Goal: Information Seeking & Learning: Find specific fact

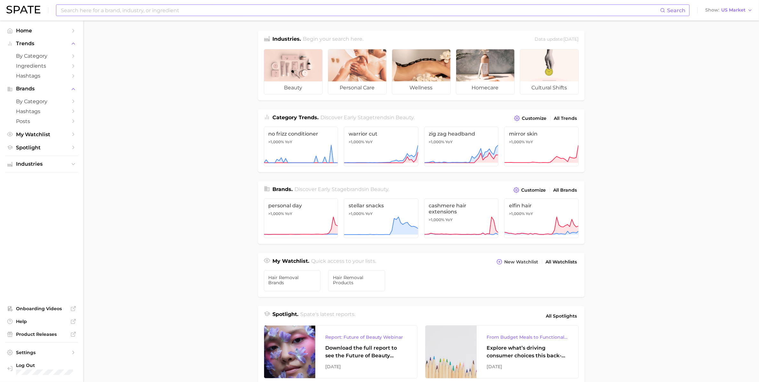
click at [181, 8] on input at bounding box center [360, 10] width 600 height 11
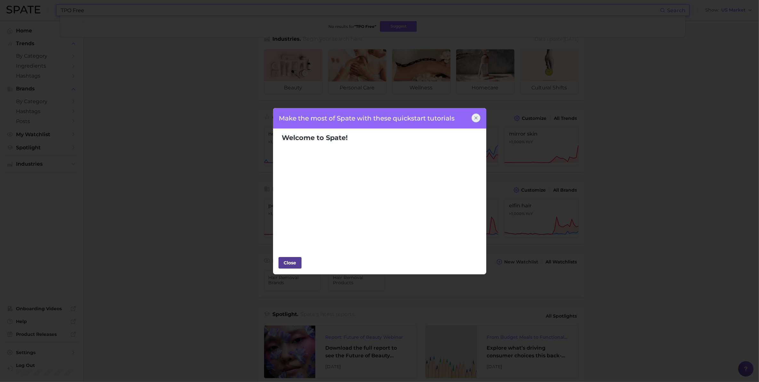
type input "TPO Free"
click at [282, 266] on div "Close" at bounding box center [290, 263] width 19 height 10
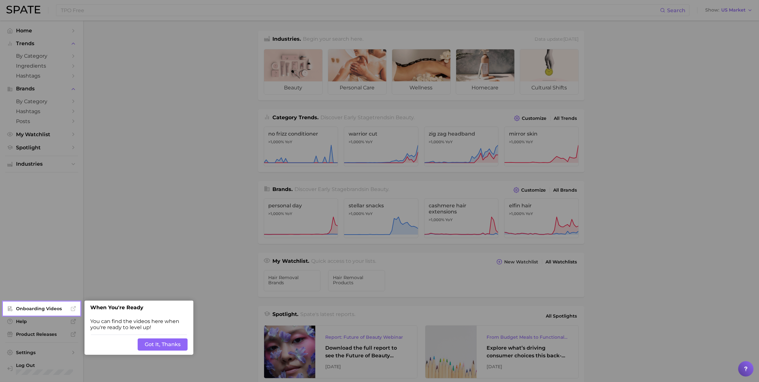
click at [171, 344] on button "Got It, Thanks" at bounding box center [163, 344] width 50 height 12
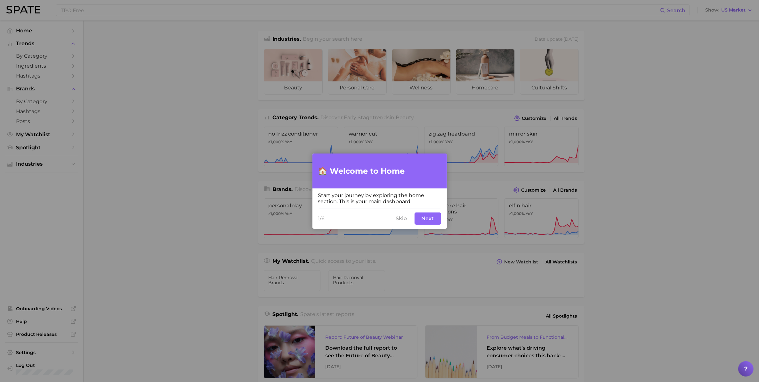
click at [405, 216] on button "Skip" at bounding box center [401, 218] width 19 height 12
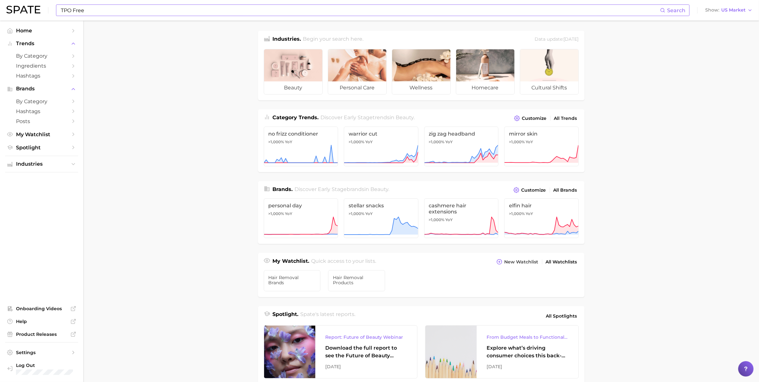
click at [121, 4] on div "TPO Free Search" at bounding box center [373, 10] width 634 height 12
click at [120, 10] on input "TPO Free" at bounding box center [360, 10] width 600 height 11
click at [404, 25] on button "Suggest" at bounding box center [398, 26] width 37 height 11
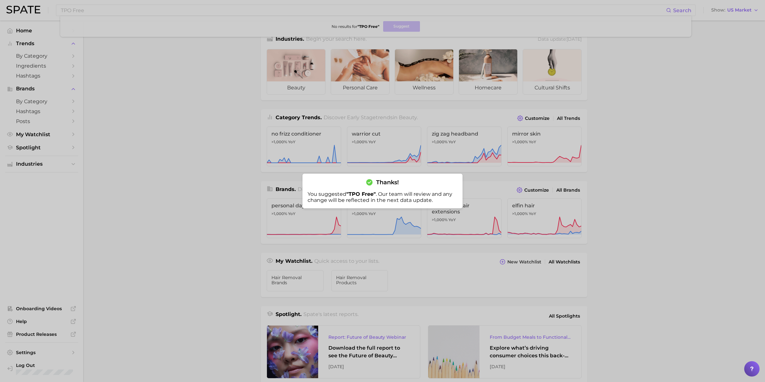
click at [672, 10] on div at bounding box center [382, 191] width 765 height 382
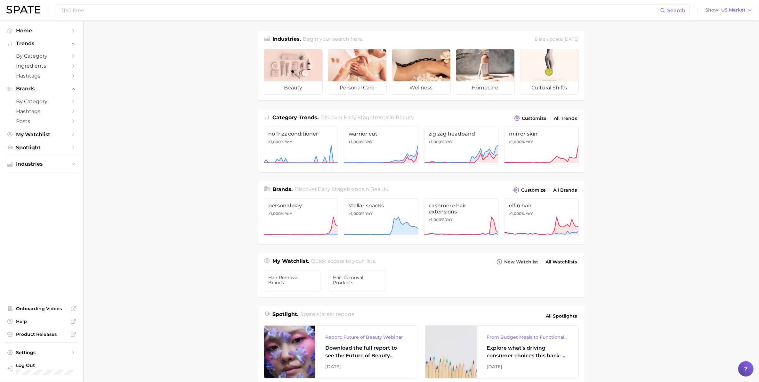
click at [718, 214] on main "Industries. Begin your search here. Data update: July 27th, 2025 beauty persona…" at bounding box center [421, 270] width 676 height 500
